Goal: Information Seeking & Learning: Learn about a topic

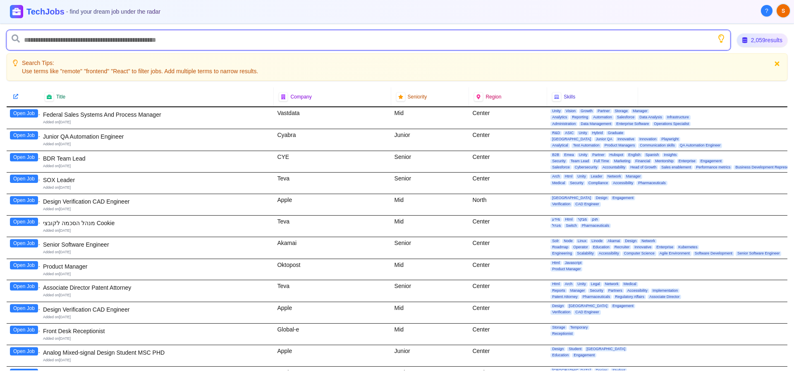
click at [107, 40] on input "text" at bounding box center [368, 40] width 723 height 20
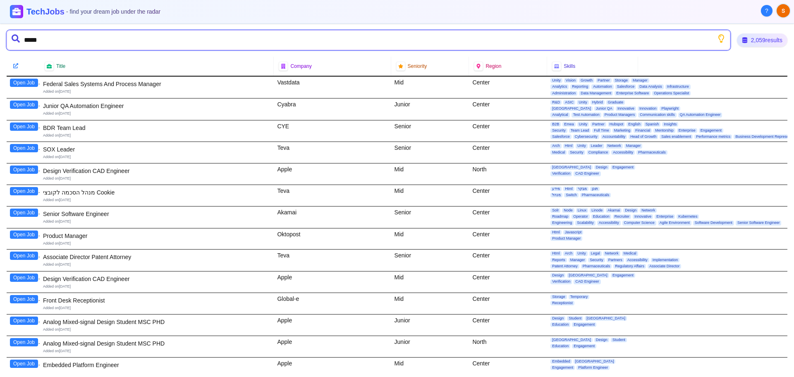
type input "******"
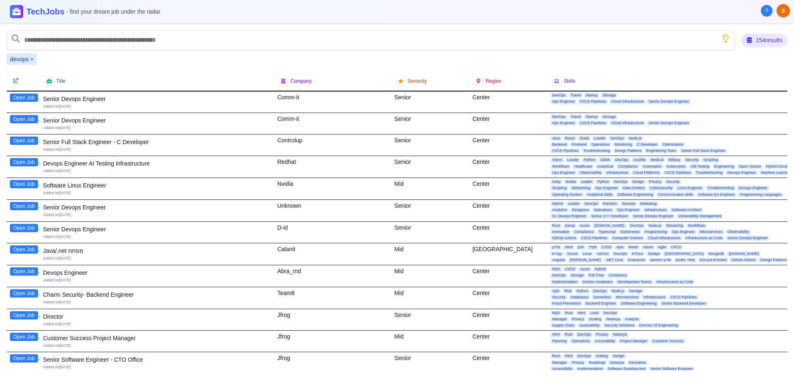
click at [23, 95] on button "Open Job" at bounding box center [24, 97] width 28 height 8
click at [31, 117] on button "Open Job" at bounding box center [24, 119] width 28 height 8
click at [23, 141] on button "Open Job" at bounding box center [24, 140] width 28 height 8
click at [24, 158] on button "Open Job" at bounding box center [24, 162] width 28 height 8
click at [33, 183] on button "Open Job" at bounding box center [24, 184] width 28 height 8
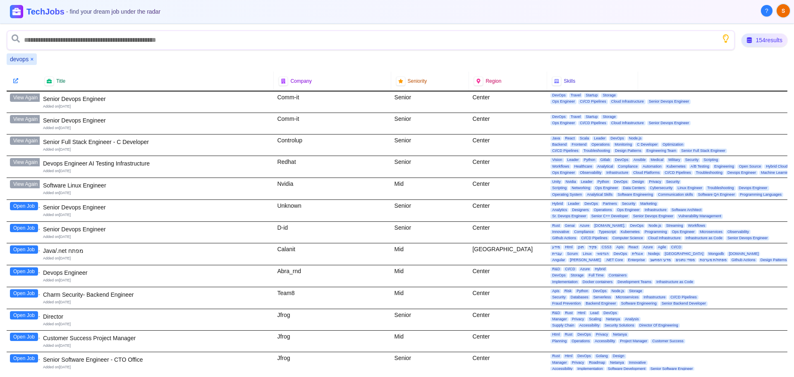
click at [24, 205] on button "Open Job" at bounding box center [24, 206] width 28 height 8
click at [29, 229] on button "Open Job" at bounding box center [24, 228] width 28 height 8
click at [26, 247] on button "Open Job" at bounding box center [24, 249] width 28 height 8
click at [31, 271] on button "Open Job" at bounding box center [24, 271] width 28 height 8
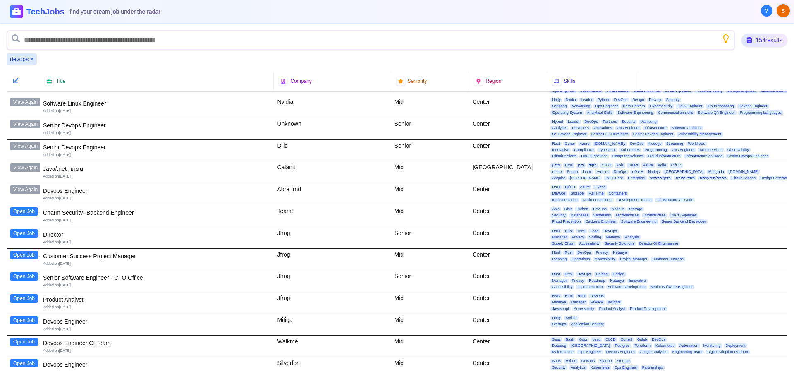
scroll to position [83, 0]
click at [28, 214] on button "Open Job" at bounding box center [24, 210] width 28 height 8
click at [17, 231] on button "Open Job" at bounding box center [24, 232] width 28 height 8
click at [11, 258] on button "Open Job" at bounding box center [24, 254] width 28 height 8
click at [24, 276] on button "Open Job" at bounding box center [24, 275] width 28 height 8
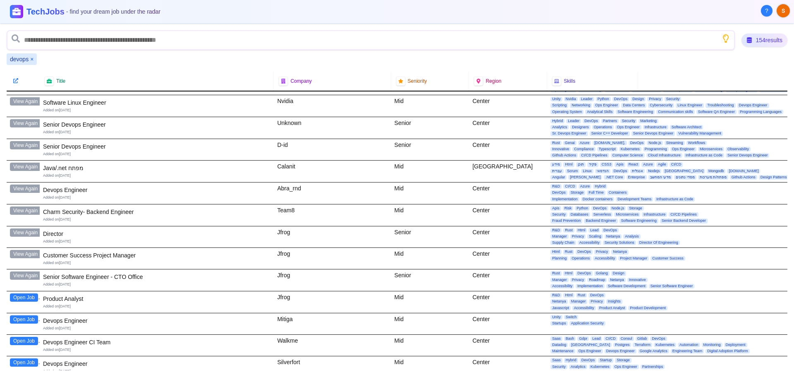
click at [17, 298] on button "Open Job" at bounding box center [24, 297] width 28 height 8
click at [29, 319] on button "Open Job" at bounding box center [24, 319] width 28 height 8
click at [26, 339] on button "Open Job" at bounding box center [24, 340] width 28 height 8
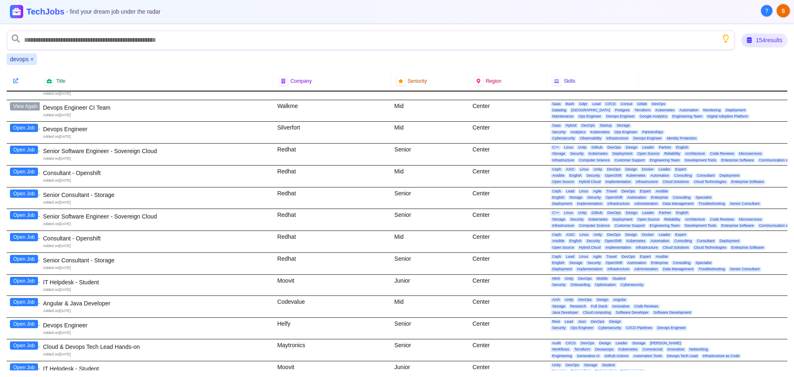
scroll to position [331, 0]
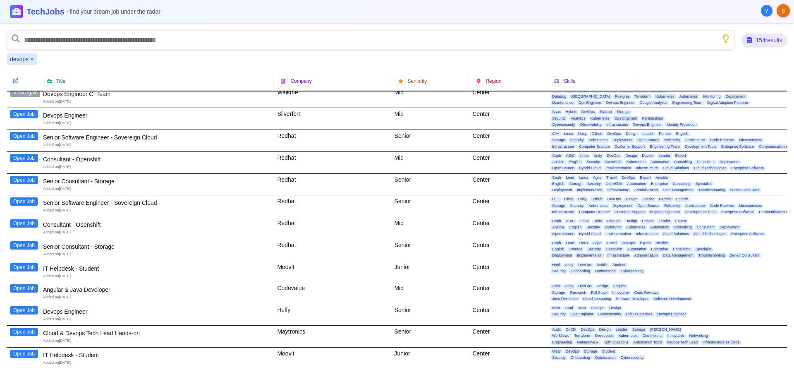
click at [26, 111] on button "Open Job" at bounding box center [24, 114] width 28 height 8
click at [23, 137] on button "Open Job" at bounding box center [24, 136] width 28 height 8
click at [31, 158] on button "Open Job" at bounding box center [24, 158] width 28 height 8
click at [18, 178] on button "Open Job" at bounding box center [24, 180] width 28 height 8
click at [26, 205] on button "Open Job" at bounding box center [24, 201] width 28 height 8
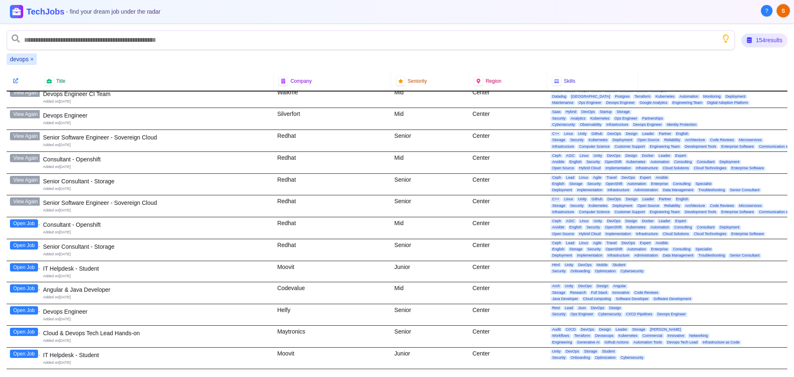
click at [31, 246] on button "Open Job" at bounding box center [24, 245] width 28 height 8
click at [23, 224] on button "Open Job" at bounding box center [24, 223] width 28 height 8
click at [27, 267] on button "Open Job" at bounding box center [24, 267] width 28 height 8
click at [30, 289] on button "Open Job" at bounding box center [24, 288] width 28 height 8
click at [31, 306] on button "Open Job" at bounding box center [24, 310] width 28 height 8
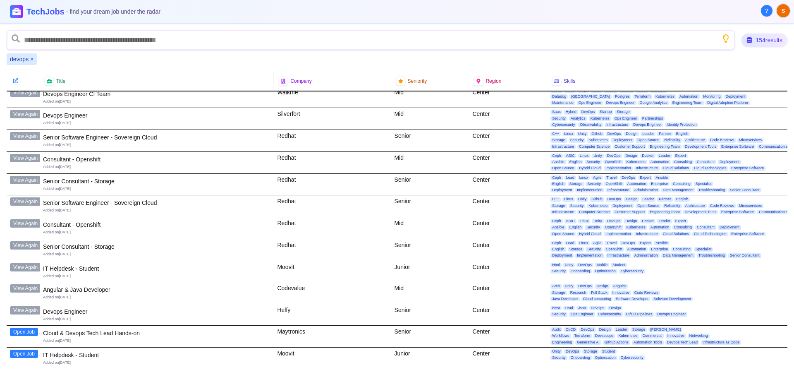
click at [16, 330] on button "Open Job" at bounding box center [24, 331] width 28 height 8
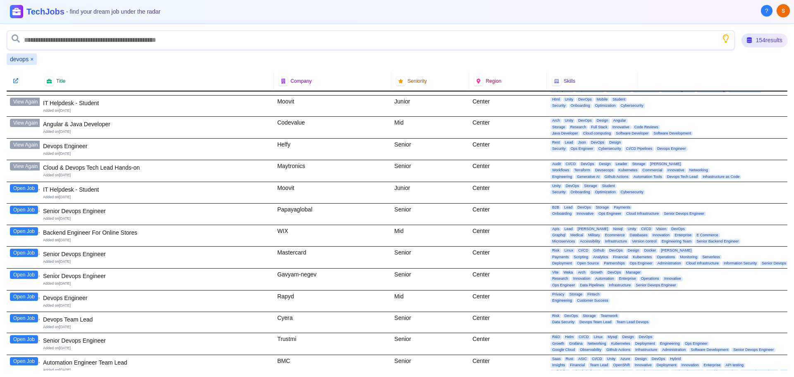
scroll to position [579, 0]
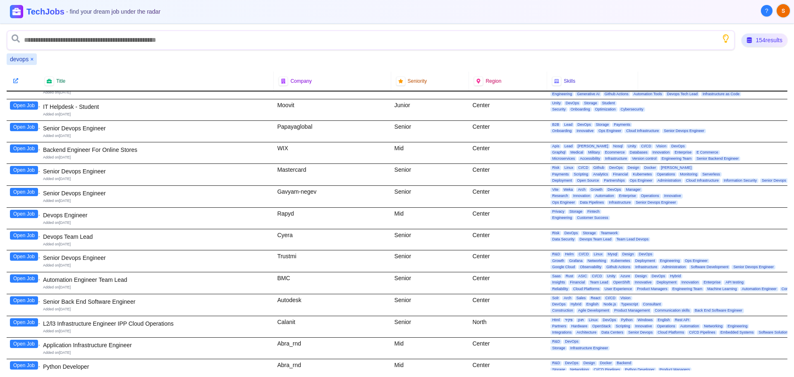
click at [22, 105] on button "Open Job" at bounding box center [24, 105] width 28 height 8
click at [20, 125] on button "Open Job" at bounding box center [24, 127] width 28 height 8
click at [30, 148] on button "Open Job" at bounding box center [24, 148] width 28 height 8
click at [24, 168] on button "Open Job" at bounding box center [24, 170] width 28 height 8
click at [21, 191] on button "Open Job" at bounding box center [24, 192] width 28 height 8
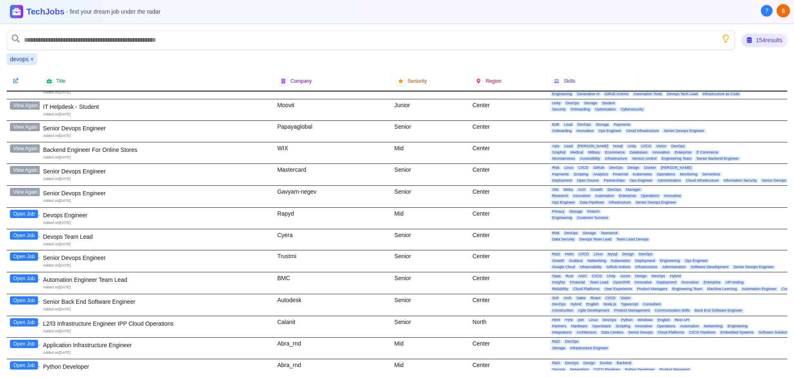
click at [21, 215] on button "Open Job" at bounding box center [24, 214] width 28 height 8
click at [29, 236] on button "Open Job" at bounding box center [24, 235] width 28 height 8
click at [30, 257] on button "Open Job" at bounding box center [24, 256] width 28 height 8
click at [25, 278] on button "Open Job" at bounding box center [24, 278] width 28 height 8
click at [19, 299] on button "Open Job" at bounding box center [24, 300] width 28 height 8
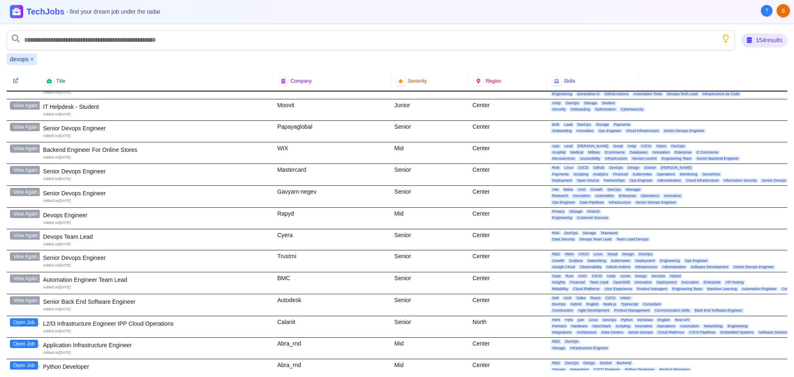
click at [28, 321] on button "Open Job" at bounding box center [24, 322] width 28 height 8
click at [15, 346] on button "Open Job" at bounding box center [24, 343] width 28 height 8
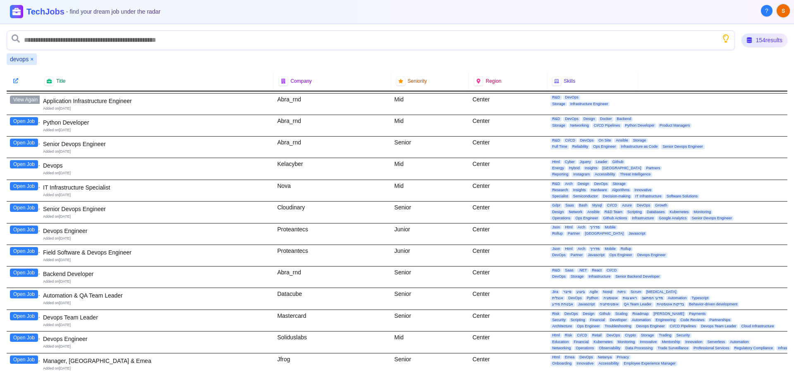
scroll to position [827, 0]
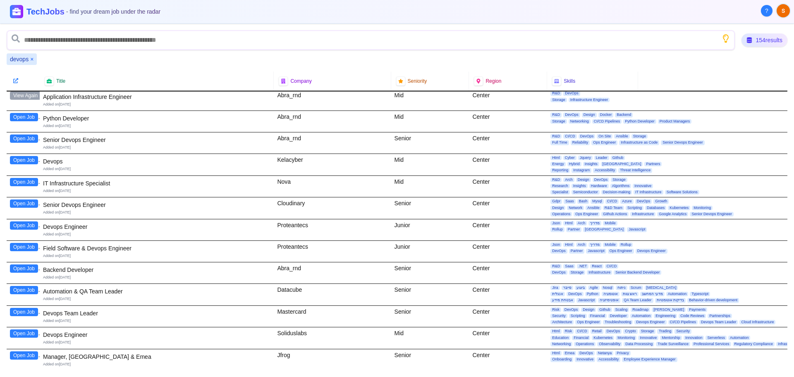
click at [10, 114] on button "Open Job" at bounding box center [24, 117] width 28 height 8
click at [28, 135] on button "Open Job" at bounding box center [24, 138] width 28 height 8
click at [30, 159] on button "Open Job" at bounding box center [24, 160] width 28 height 8
click at [28, 181] on button "Open Job" at bounding box center [24, 182] width 28 height 8
click at [24, 205] on button "Open Job" at bounding box center [24, 203] width 28 height 8
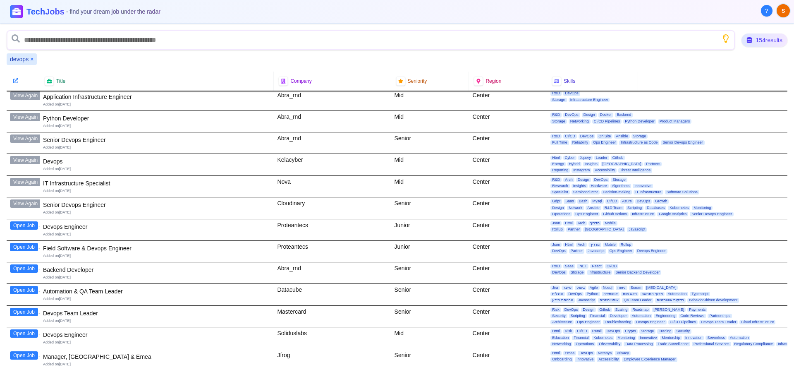
click at [34, 223] on button "Open Job" at bounding box center [24, 225] width 28 height 8
click at [22, 245] on button "Open Job" at bounding box center [24, 247] width 28 height 8
click at [29, 269] on button "Open Job" at bounding box center [24, 268] width 28 height 8
click at [19, 286] on button "Open Job" at bounding box center [24, 290] width 28 height 8
click at [25, 312] on button "Open Job" at bounding box center [24, 312] width 28 height 8
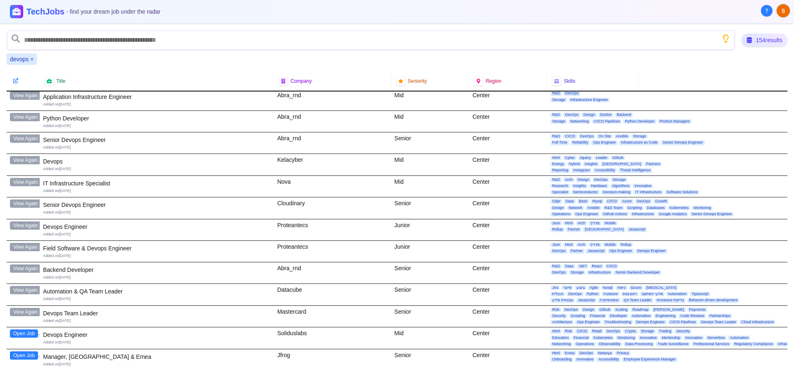
click at [25, 332] on button "Open Job" at bounding box center [24, 333] width 28 height 8
click at [36, 332] on button "View Again" at bounding box center [25, 333] width 31 height 8
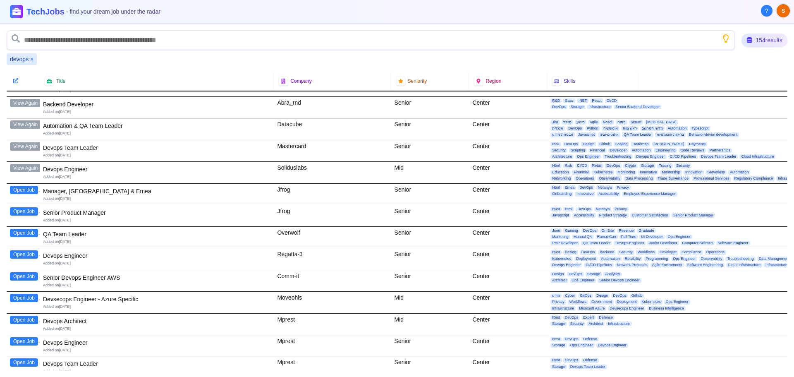
scroll to position [1075, 0]
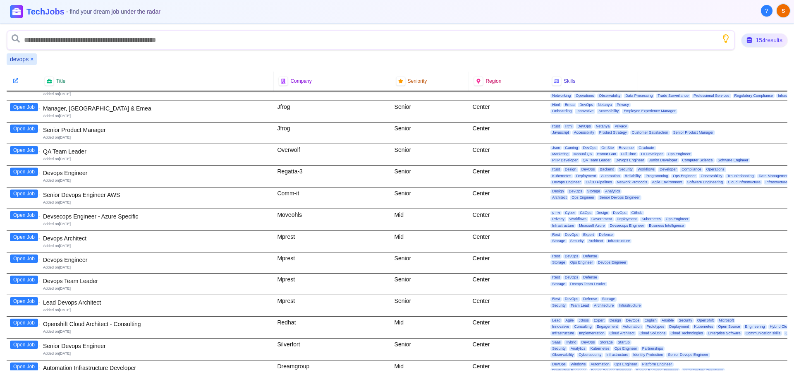
click at [27, 105] on button "Open Job" at bounding box center [24, 107] width 28 height 8
click at [10, 127] on button "Open Job" at bounding box center [24, 128] width 28 height 8
click at [15, 151] on button "Open Job" at bounding box center [24, 150] width 28 height 8
click at [17, 169] on button "Open Job" at bounding box center [24, 171] width 28 height 8
click at [25, 193] on button "Open Job" at bounding box center [24, 193] width 28 height 8
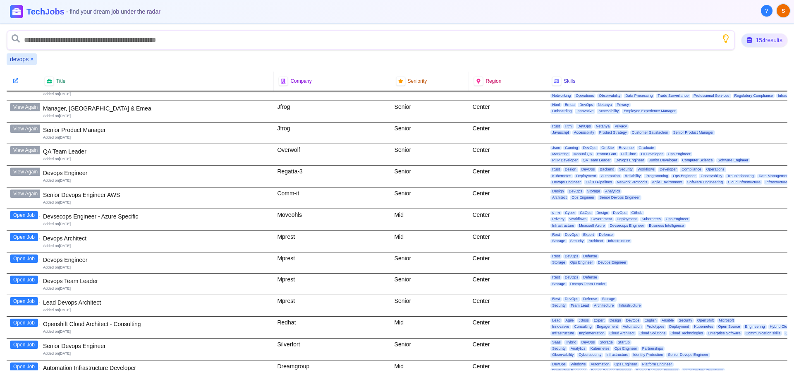
click at [17, 211] on button "Open Job" at bounding box center [24, 215] width 28 height 8
click at [23, 237] on button "Open Job" at bounding box center [24, 237] width 28 height 8
click at [17, 261] on button "Open Job" at bounding box center [24, 258] width 28 height 8
click at [22, 279] on button "Open Job" at bounding box center [24, 279] width 28 height 8
click at [25, 303] on button "Open Job" at bounding box center [24, 301] width 28 height 8
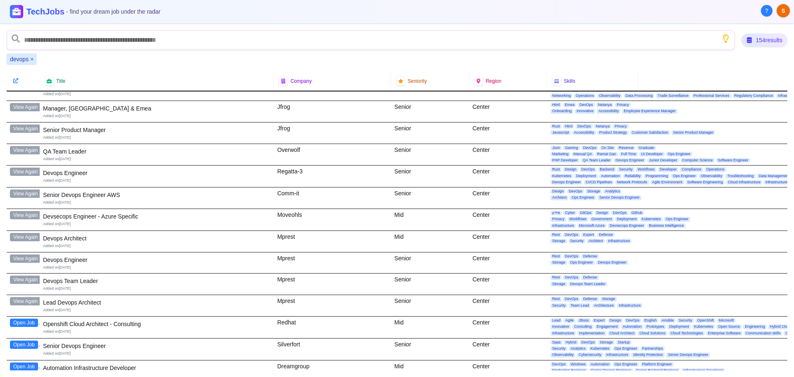
click at [17, 326] on button "Open Job" at bounding box center [24, 322] width 28 height 8
click at [32, 346] on button "Open Job" at bounding box center [24, 344] width 28 height 8
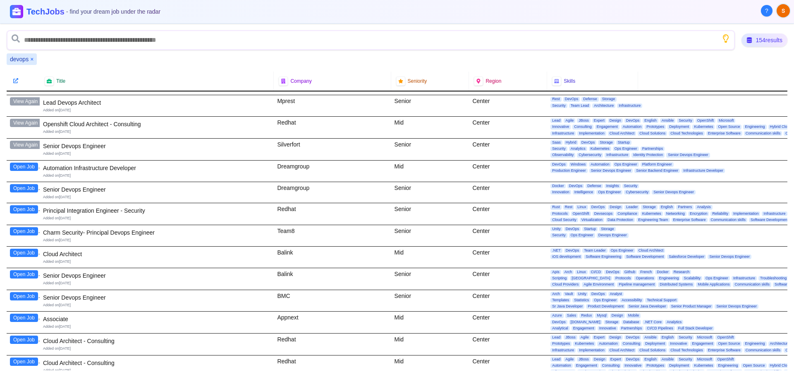
scroll to position [1323, 0]
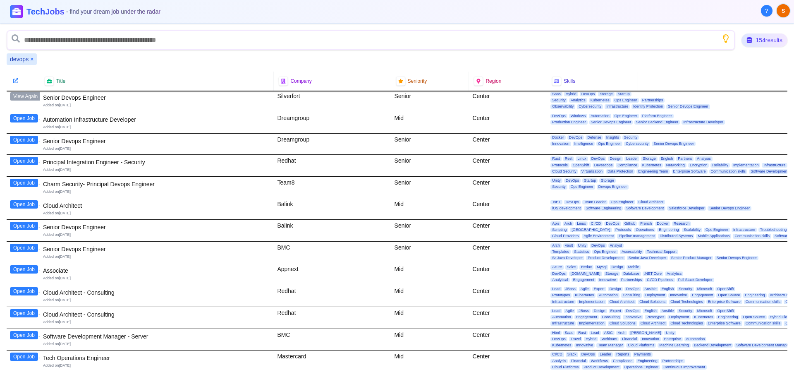
click at [21, 115] on button "Open Job" at bounding box center [24, 118] width 28 height 8
click at [22, 143] on button "Open Job" at bounding box center [24, 140] width 28 height 8
click at [19, 164] on button "Open Job" at bounding box center [24, 161] width 28 height 8
click at [23, 184] on button "Open Job" at bounding box center [24, 183] width 28 height 8
click at [23, 206] on button "Open Job" at bounding box center [24, 204] width 28 height 8
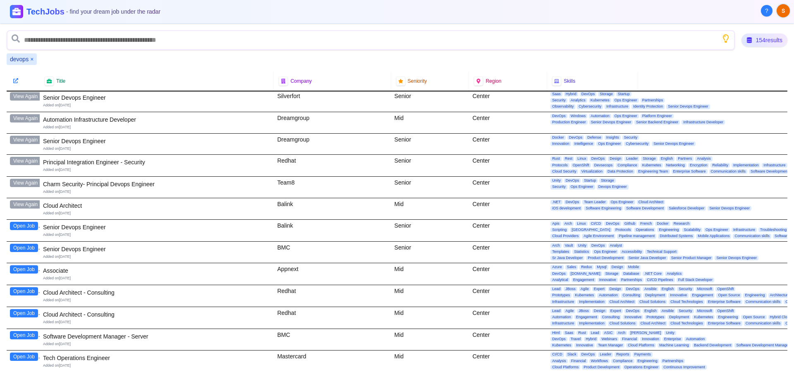
click at [23, 226] on button "Open Job" at bounding box center [24, 226] width 28 height 8
click at [29, 247] on button "Open Job" at bounding box center [24, 247] width 28 height 8
click at [26, 270] on button "Open Job" at bounding box center [24, 269] width 28 height 8
click at [21, 292] on button "Open Job" at bounding box center [24, 291] width 28 height 8
click at [22, 314] on button "Open Job" at bounding box center [24, 313] width 28 height 8
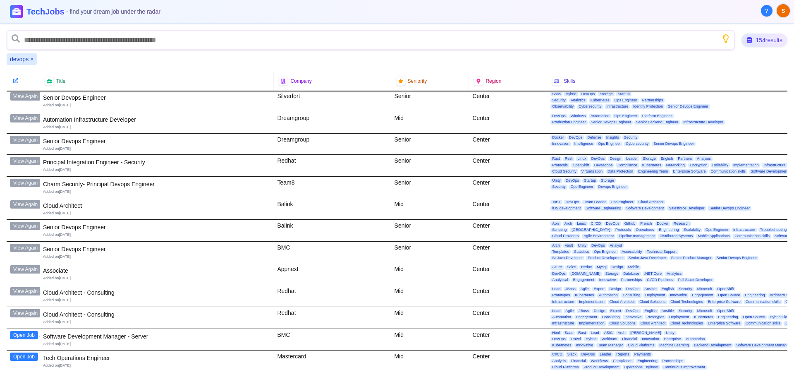
click at [21, 335] on button "Open Job" at bounding box center [24, 335] width 28 height 8
click at [26, 358] on button "Open Job" at bounding box center [24, 356] width 28 height 8
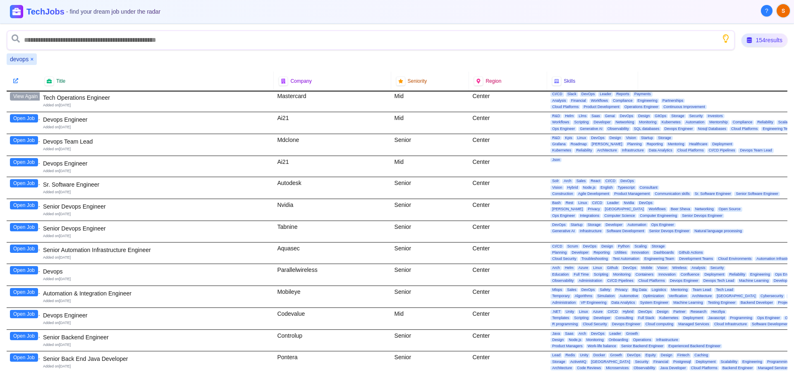
scroll to position [1571, 0]
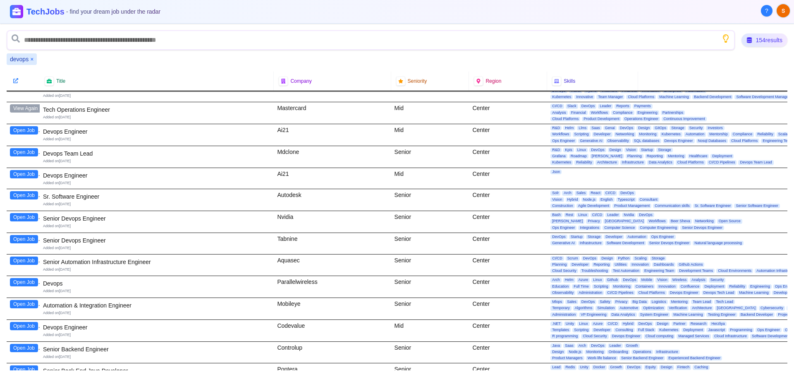
click at [18, 129] on button "Open Job" at bounding box center [24, 130] width 28 height 8
click at [18, 155] on button "Open Job" at bounding box center [24, 152] width 28 height 8
click at [17, 176] on button "Open Job" at bounding box center [24, 174] width 28 height 8
click at [26, 196] on button "Open Job" at bounding box center [24, 195] width 28 height 8
click at [26, 219] on button "Open Job" at bounding box center [24, 217] width 28 height 8
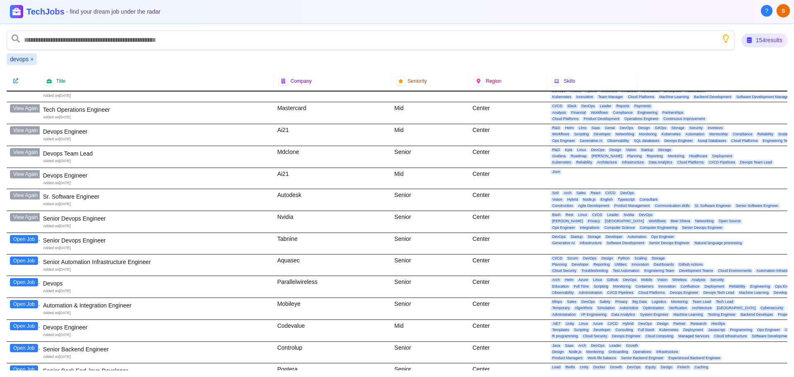
click at [27, 241] on button "Open Job" at bounding box center [24, 239] width 28 height 8
click at [24, 257] on button "Open Job" at bounding box center [24, 260] width 28 height 8
click at [23, 281] on button "Open Job" at bounding box center [24, 282] width 28 height 8
click at [18, 302] on button "Open Job" at bounding box center [24, 304] width 28 height 8
click at [24, 323] on button "Open Job" at bounding box center [24, 326] width 28 height 8
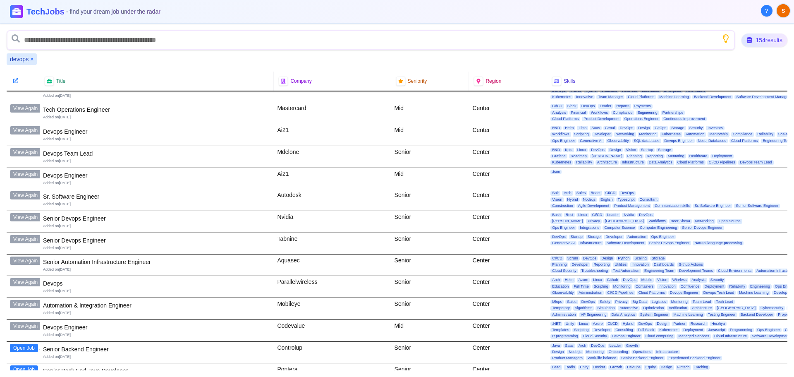
click at [21, 346] on button "Open Job" at bounding box center [24, 347] width 28 height 8
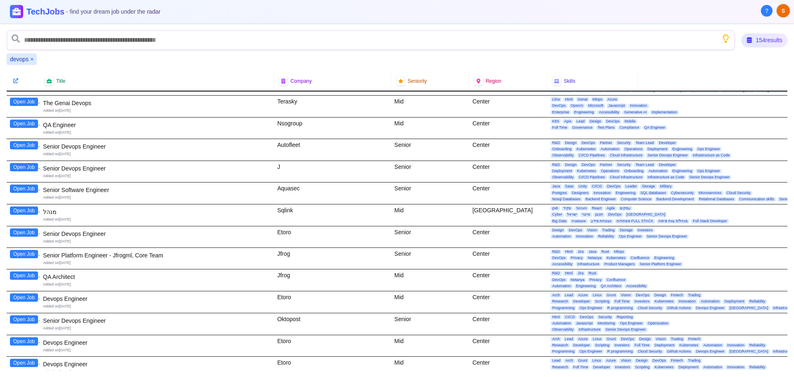
scroll to position [1819, 0]
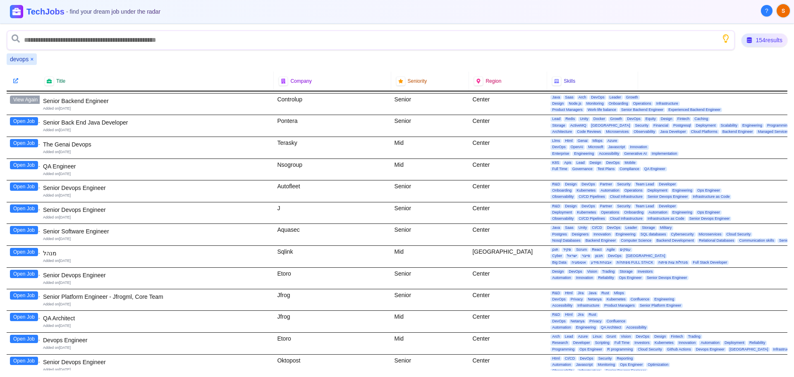
click at [34, 118] on button "Open Job" at bounding box center [24, 121] width 28 height 8
click at [28, 143] on button "Open Job" at bounding box center [24, 143] width 28 height 8
click at [34, 164] on button "Open Job" at bounding box center [24, 165] width 28 height 8
click at [28, 187] on button "Open Job" at bounding box center [24, 186] width 28 height 8
click at [20, 209] on button "Open Job" at bounding box center [24, 208] width 28 height 8
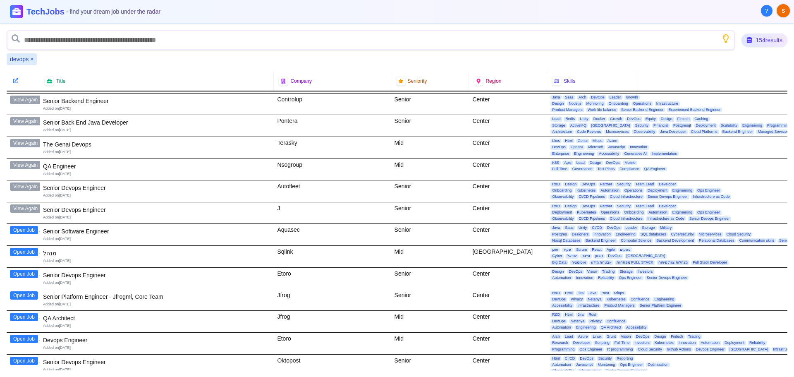
click at [29, 227] on button "Open Job" at bounding box center [24, 230] width 28 height 8
click at [22, 247] on div "Open Job" at bounding box center [23, 256] width 33 height 21
click at [22, 255] on button "Open Job" at bounding box center [24, 252] width 28 height 8
click at [21, 276] on button "Open Job" at bounding box center [24, 273] width 28 height 8
click at [28, 297] on button "Open Job" at bounding box center [24, 295] width 28 height 8
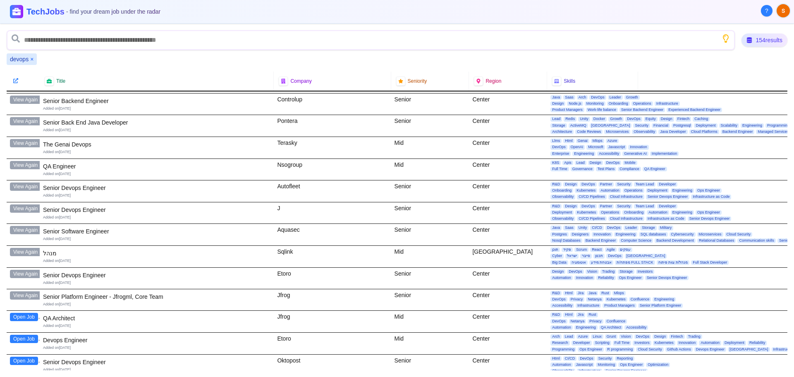
click at [27, 320] on button "Open Job" at bounding box center [24, 316] width 28 height 8
click at [20, 341] on button "Open Job" at bounding box center [24, 338] width 28 height 8
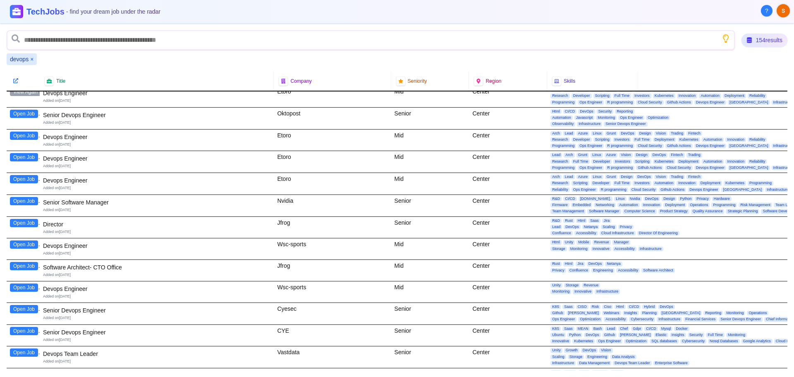
scroll to position [2067, 0]
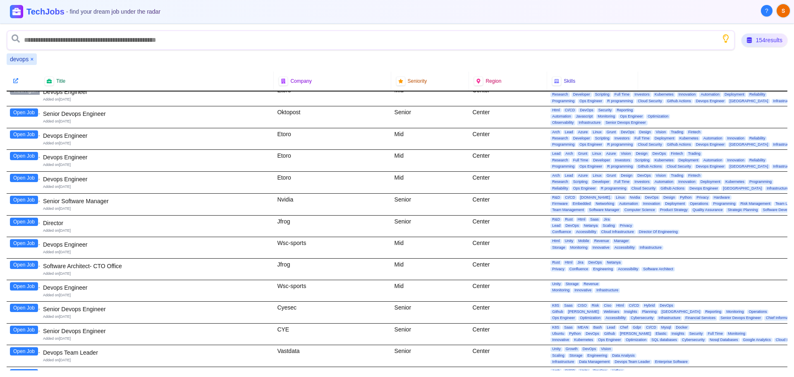
click at [19, 110] on button "Open Job" at bounding box center [24, 112] width 28 height 8
click at [24, 131] on button "Open Job" at bounding box center [24, 134] width 28 height 8
click at [14, 157] on button "Open Job" at bounding box center [24, 156] width 28 height 8
click at [33, 178] on button "Open Job" at bounding box center [24, 178] width 28 height 8
click at [21, 201] on button "Open Job" at bounding box center [24, 200] width 28 height 8
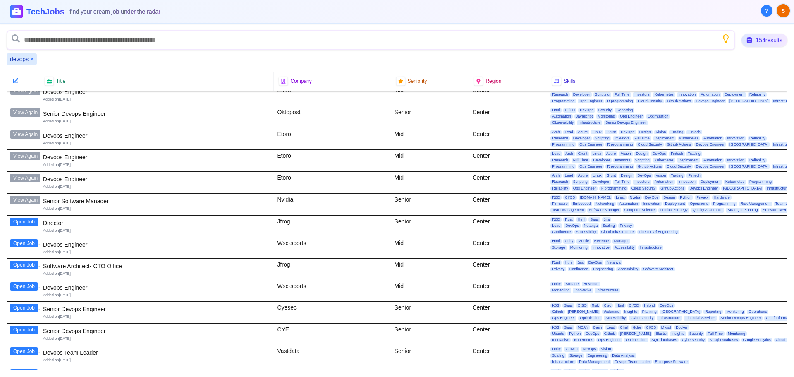
click at [21, 223] on button "Open Job" at bounding box center [24, 221] width 28 height 8
click at [19, 242] on button "Open Job" at bounding box center [24, 243] width 28 height 8
click at [25, 267] on button "Open Job" at bounding box center [24, 264] width 28 height 8
click at [29, 284] on button "Open Job" at bounding box center [24, 286] width 28 height 8
click at [29, 307] on button "Open Job" at bounding box center [24, 307] width 28 height 8
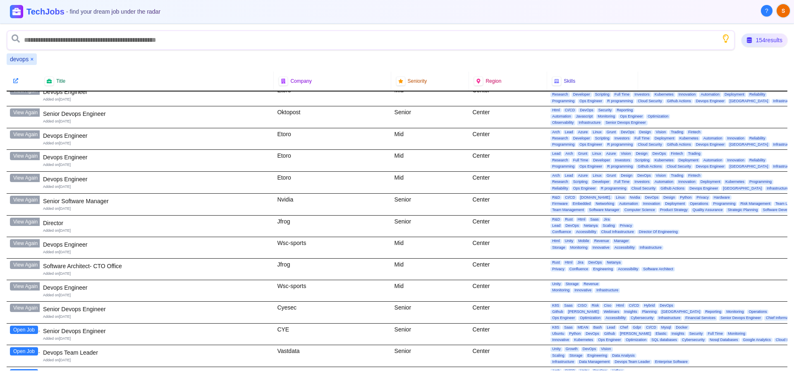
click at [16, 328] on button "Open Job" at bounding box center [24, 329] width 28 height 8
click at [28, 351] on button "Open Job" at bounding box center [24, 351] width 28 height 8
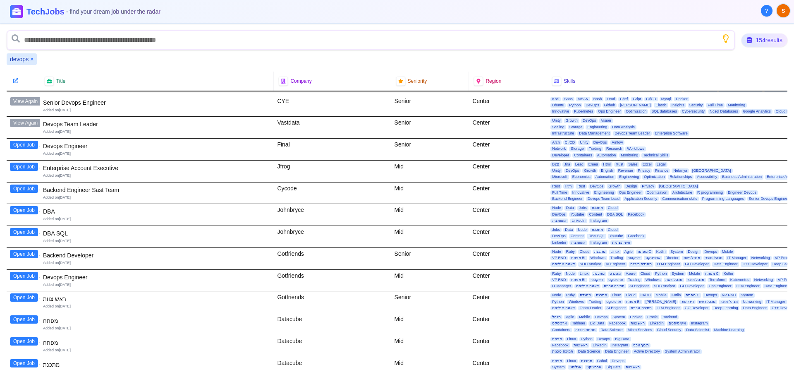
scroll to position [2315, 0]
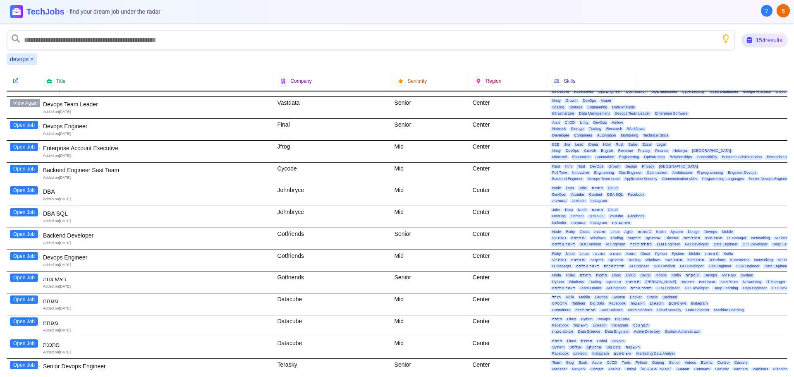
click at [24, 124] on button "Open Job" at bounding box center [24, 125] width 28 height 8
click at [17, 146] on button "Open Job" at bounding box center [24, 147] width 28 height 8
click at [20, 169] on button "Open Job" at bounding box center [24, 169] width 28 height 8
click at [20, 190] on button "Open Job" at bounding box center [24, 190] width 28 height 8
click at [21, 213] on button "Open Job" at bounding box center [24, 212] width 28 height 8
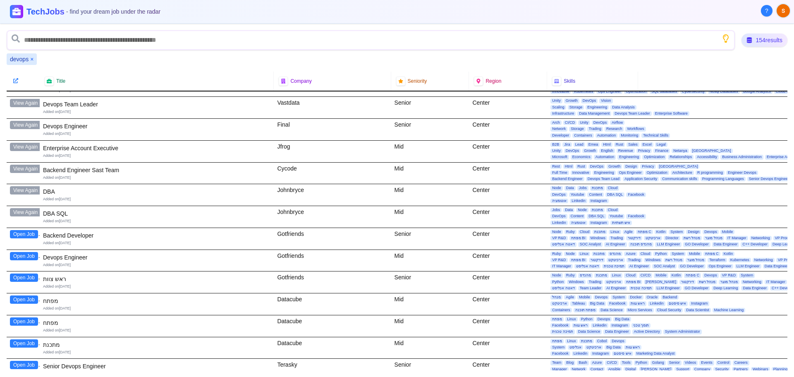
click at [29, 233] on button "Open Job" at bounding box center [24, 234] width 28 height 8
click at [18, 258] on button "Open Job" at bounding box center [24, 256] width 28 height 8
click at [17, 277] on button "Open Job" at bounding box center [24, 277] width 28 height 8
click at [32, 301] on button "Open Job" at bounding box center [24, 299] width 28 height 8
click at [29, 318] on button "Open Job" at bounding box center [24, 321] width 28 height 8
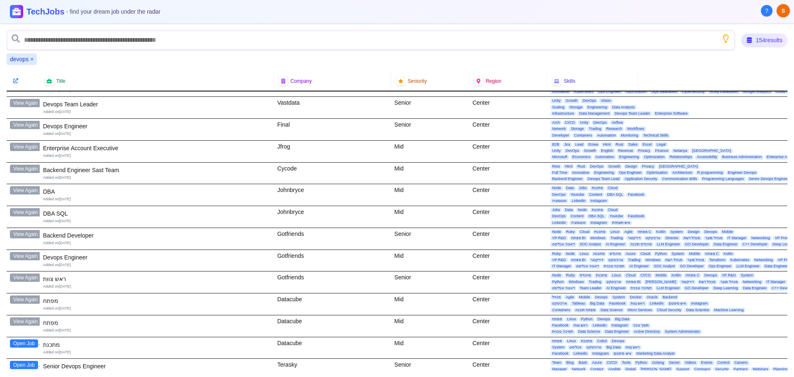
click at [34, 345] on button "Open Job" at bounding box center [24, 343] width 28 height 8
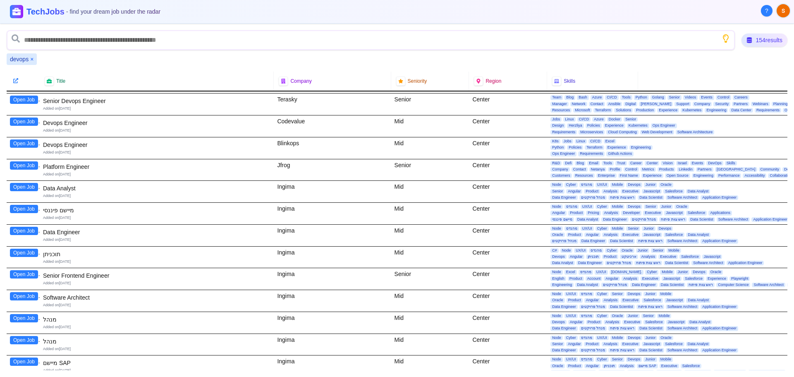
scroll to position [2563, 0]
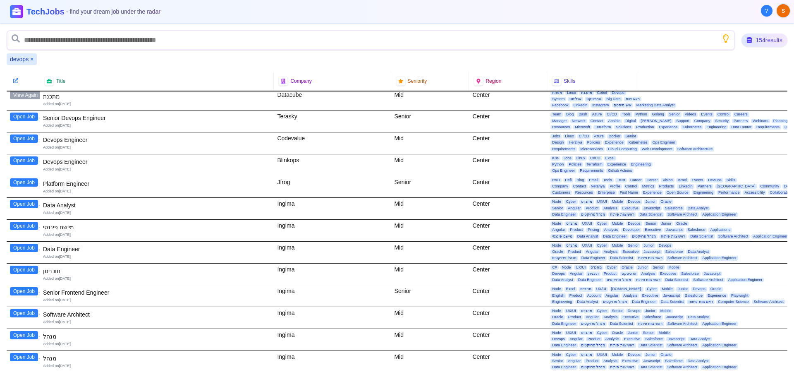
click at [24, 115] on button "Open Job" at bounding box center [24, 116] width 28 height 8
click at [31, 136] on button "Open Job" at bounding box center [24, 138] width 28 height 8
click at [29, 164] on button "Open Job" at bounding box center [24, 160] width 28 height 8
click at [22, 179] on button "Open Job" at bounding box center [24, 182] width 28 height 8
click at [20, 204] on button "Open Job" at bounding box center [24, 204] width 28 height 8
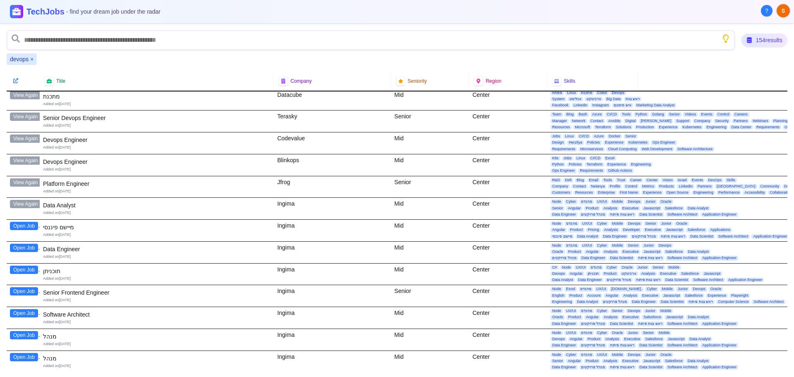
click at [21, 227] on button "Open Job" at bounding box center [24, 226] width 28 height 8
click at [30, 247] on button "Open Job" at bounding box center [24, 247] width 28 height 8
click at [25, 271] on button "Open Job" at bounding box center [24, 269] width 28 height 8
click at [18, 292] on button "Open Job" at bounding box center [24, 291] width 28 height 8
click at [18, 316] on button "Open Job" at bounding box center [24, 313] width 28 height 8
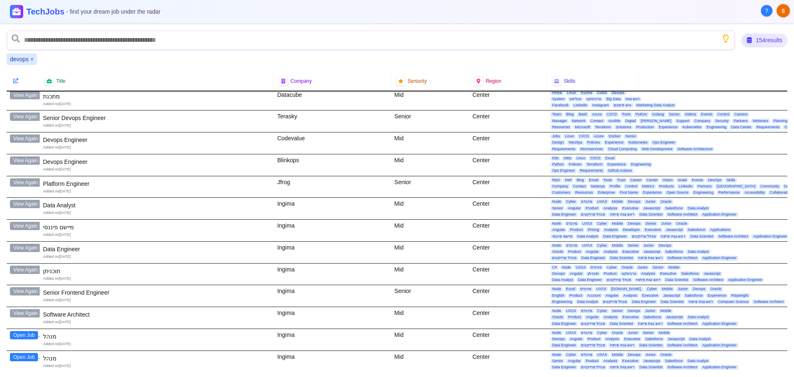
click at [8, 337] on div "Open Job" at bounding box center [23, 339] width 33 height 21
click at [26, 332] on button "Open Job" at bounding box center [24, 335] width 28 height 8
click at [16, 357] on button "Open Job" at bounding box center [24, 357] width 28 height 8
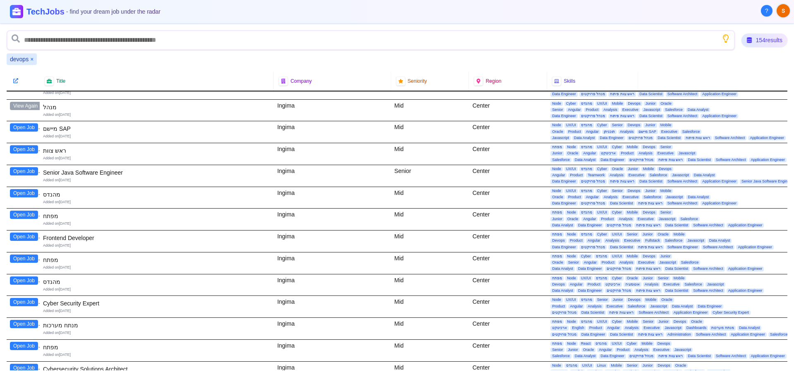
scroll to position [2811, 0]
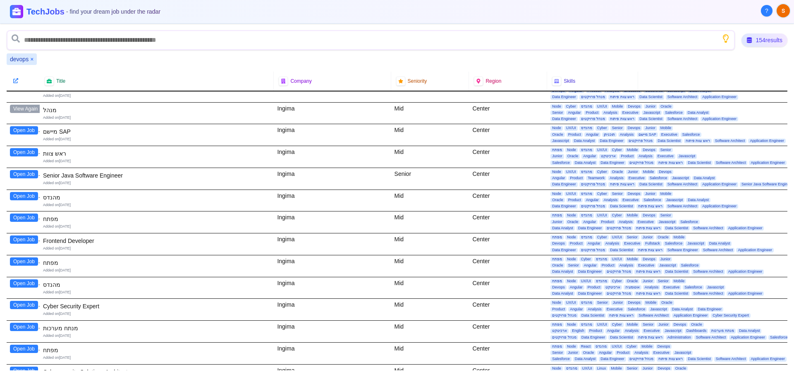
click at [24, 128] on button "Open Job" at bounding box center [24, 130] width 28 height 8
click at [39, 148] on div "Open Job" at bounding box center [23, 156] width 33 height 21
click at [26, 151] on button "Open Job" at bounding box center [24, 152] width 28 height 8
click at [18, 172] on button "Open Job" at bounding box center [24, 174] width 28 height 8
click at [23, 196] on button "Open Job" at bounding box center [24, 196] width 28 height 8
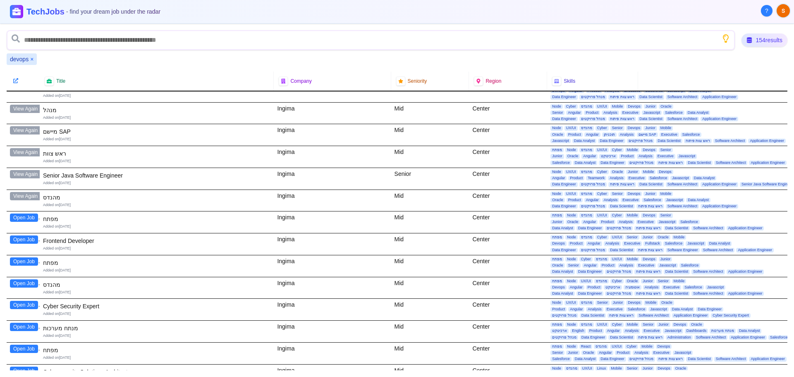
click at [17, 218] on button "Open Job" at bounding box center [24, 217] width 28 height 8
click at [21, 242] on button "Open Job" at bounding box center [24, 239] width 28 height 8
click at [26, 262] on button "Open Job" at bounding box center [24, 261] width 28 height 8
click at [17, 281] on button "Open Job" at bounding box center [24, 283] width 28 height 8
click at [20, 306] on button "Open Job" at bounding box center [24, 305] width 28 height 8
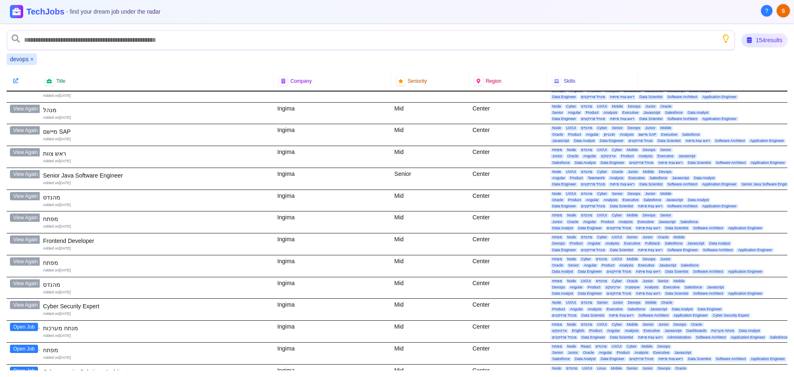
click at [24, 327] on button "Open Job" at bounding box center [24, 326] width 28 height 8
click at [16, 349] on button "Open Job" at bounding box center [24, 348] width 28 height 8
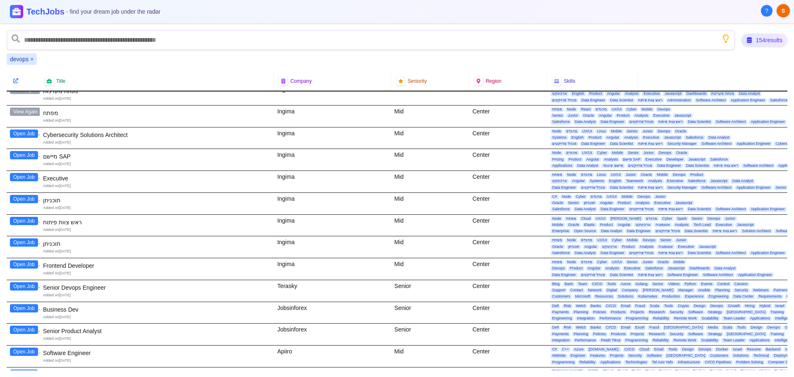
scroll to position [3059, 0]
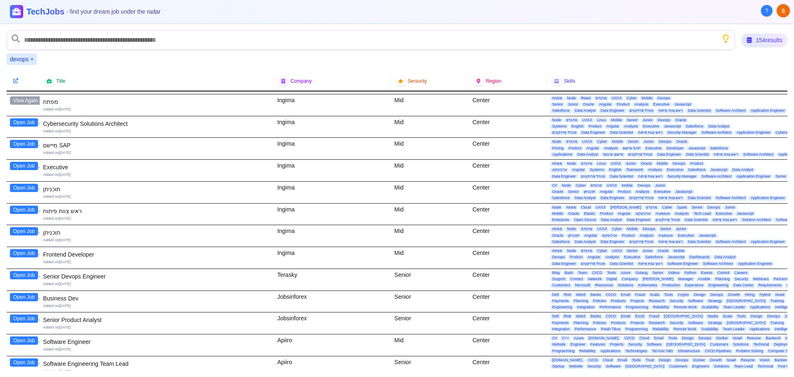
click at [25, 122] on button "Open Job" at bounding box center [24, 122] width 28 height 8
click at [19, 141] on button "Open Job" at bounding box center [24, 144] width 28 height 8
click at [32, 167] on button "Open Job" at bounding box center [24, 166] width 28 height 8
click at [17, 186] on button "Open Job" at bounding box center [24, 188] width 28 height 8
click at [26, 210] on button "Open Job" at bounding box center [24, 209] width 28 height 8
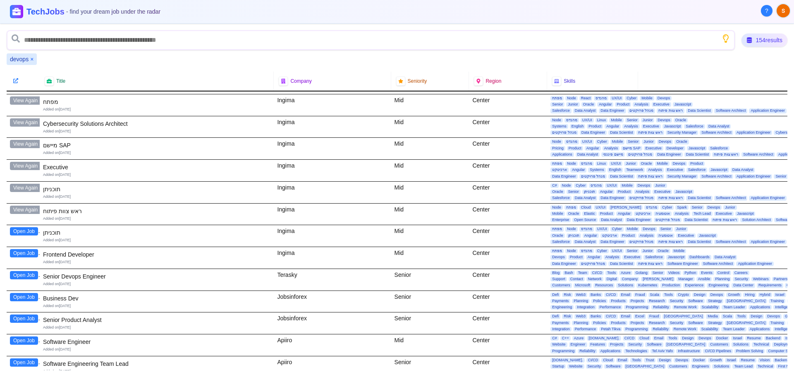
click at [20, 236] on div "Open Job" at bounding box center [23, 235] width 33 height 21
click at [26, 227] on button "Open Job" at bounding box center [24, 231] width 28 height 8
click at [11, 254] on button "Open Job" at bounding box center [24, 253] width 28 height 8
click at [30, 276] on button "Open Job" at bounding box center [24, 275] width 28 height 8
click at [26, 298] on button "Open Job" at bounding box center [24, 297] width 28 height 8
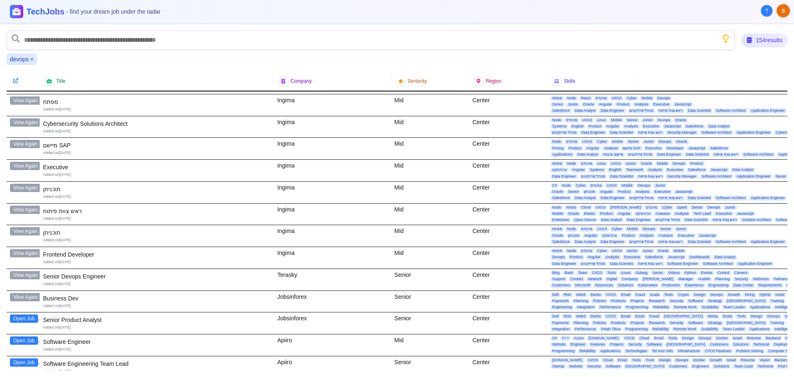
click at [12, 321] on button "Open Job" at bounding box center [24, 318] width 28 height 8
click at [22, 341] on button "Open Job" at bounding box center [24, 340] width 28 height 8
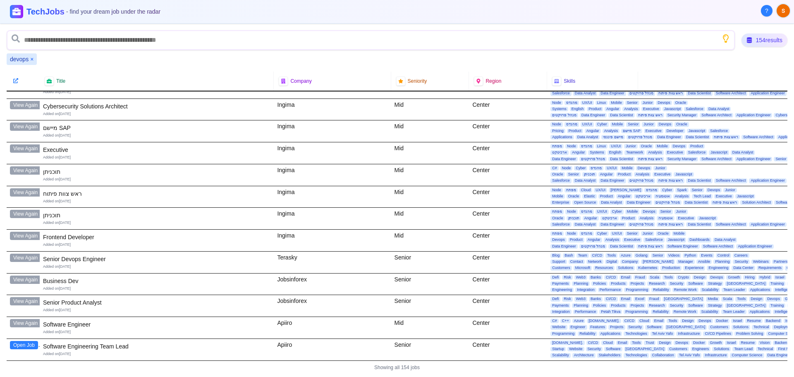
scroll to position [3086, 0]
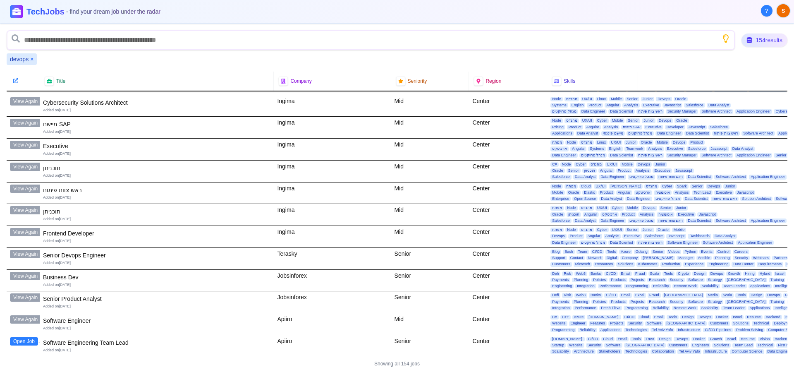
click at [24, 337] on button "Open Job" at bounding box center [24, 341] width 28 height 8
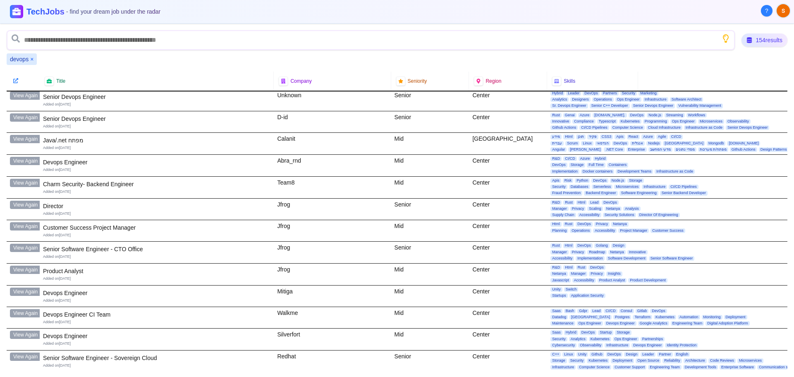
scroll to position [110, 0]
